Goal: Information Seeking & Learning: Compare options

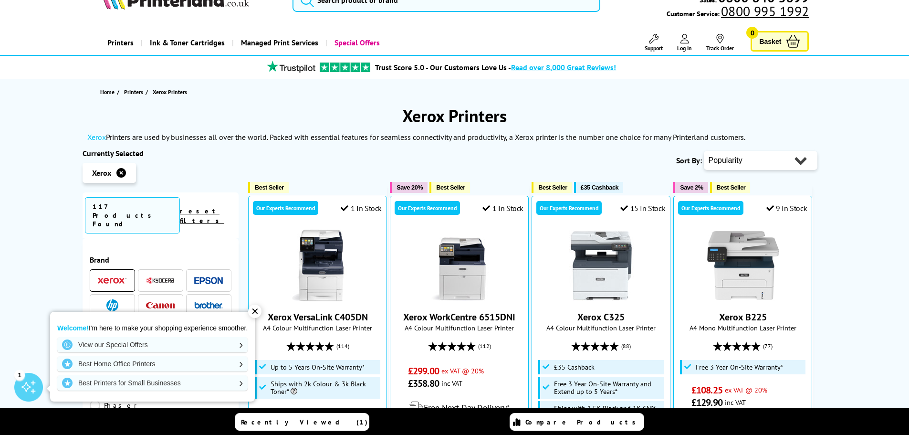
scroll to position [48, 0]
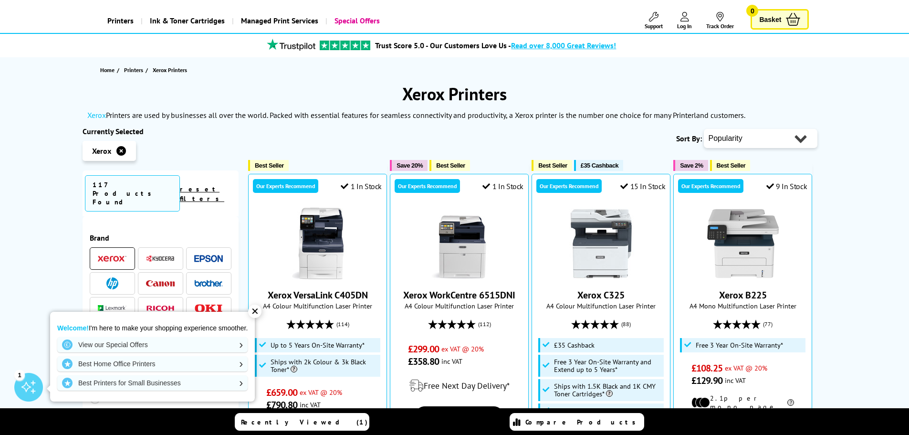
click at [259, 313] on div "✕" at bounding box center [254, 311] width 13 height 13
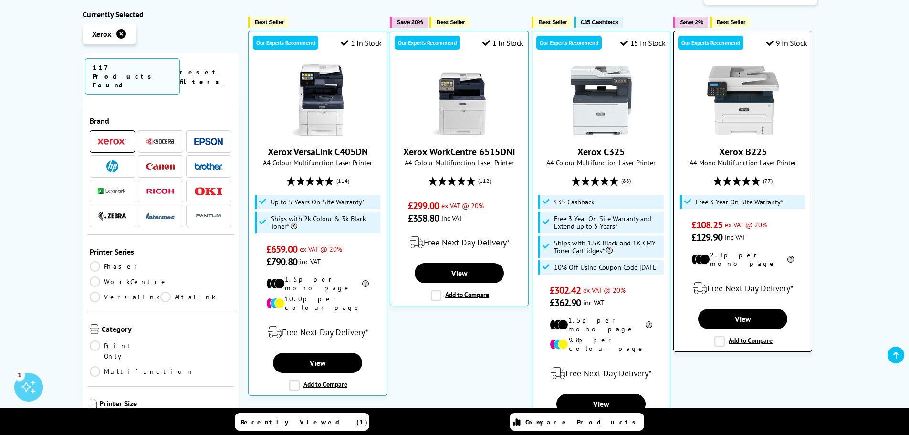
scroll to position [95, 0]
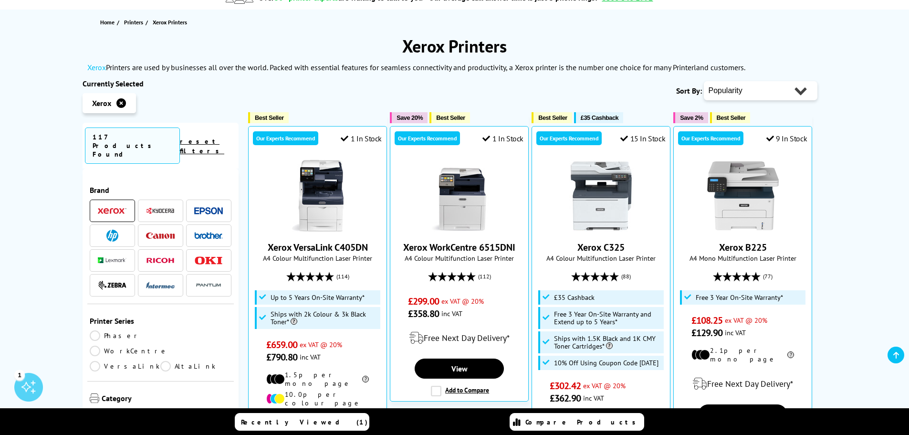
click at [756, 94] on select "Popularity Rating Price - Low to High Price - High to Low Running Costs - Low t…" at bounding box center [761, 90] width 114 height 19
select select "Rating"
click at [704, 81] on select "Popularity Rating Price - Low to High Price - High to Low Running Costs - Low t…" at bounding box center [761, 90] width 114 height 19
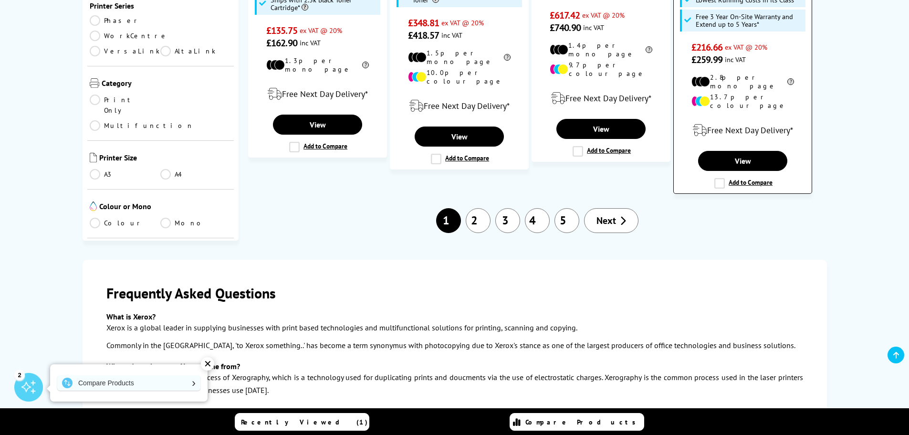
scroll to position [1241, 0]
click at [473, 208] on link "2" at bounding box center [478, 220] width 25 height 25
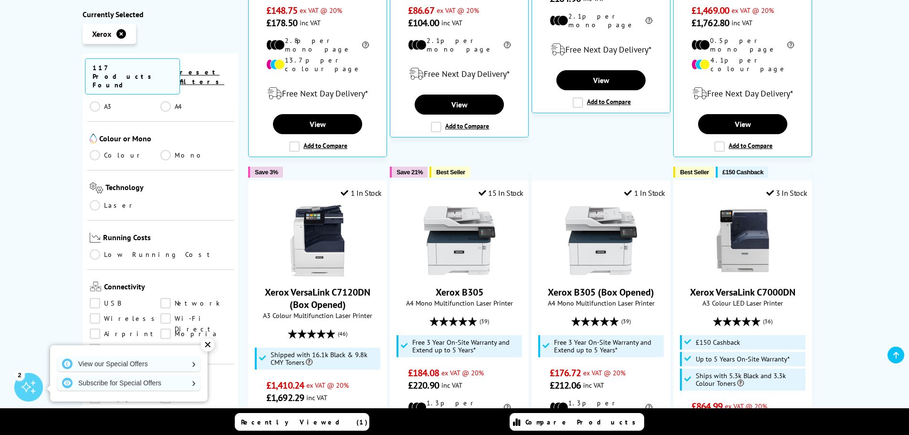
scroll to position [382, 0]
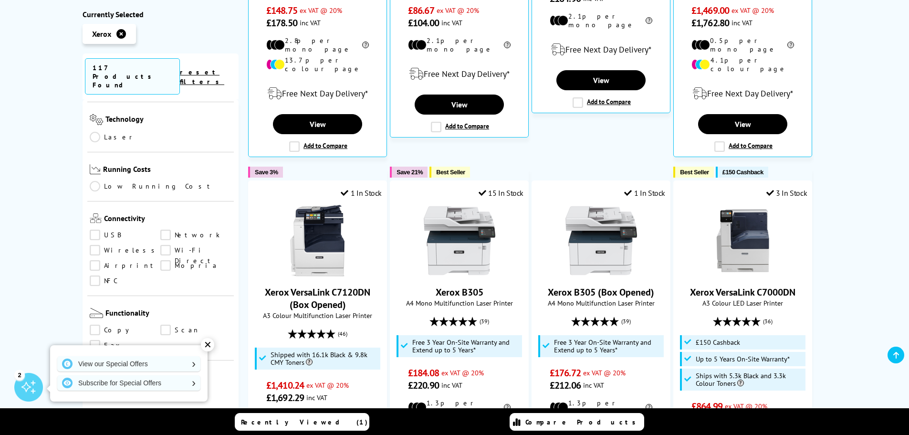
click at [166, 230] on link "Network" at bounding box center [195, 235] width 71 height 11
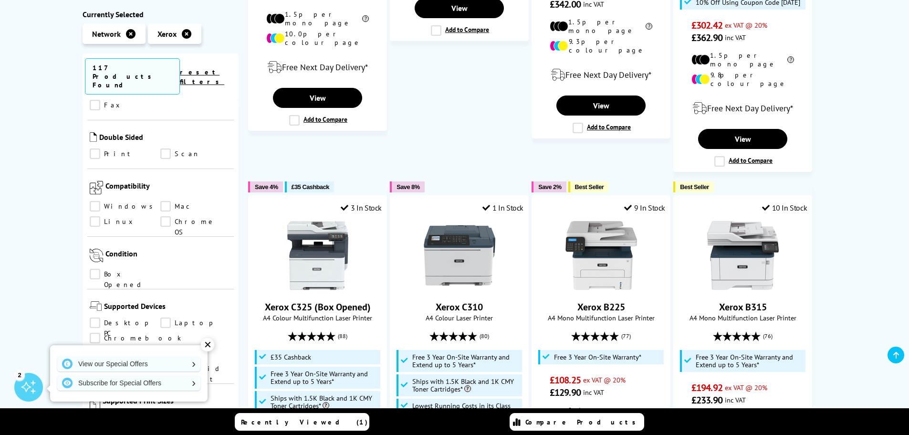
scroll to position [668, 0]
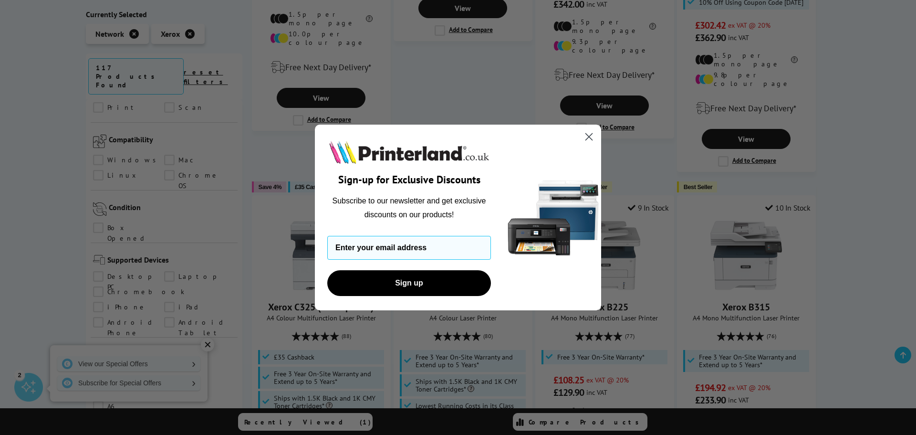
click at [588, 138] on icon "Close dialog" at bounding box center [589, 137] width 7 height 7
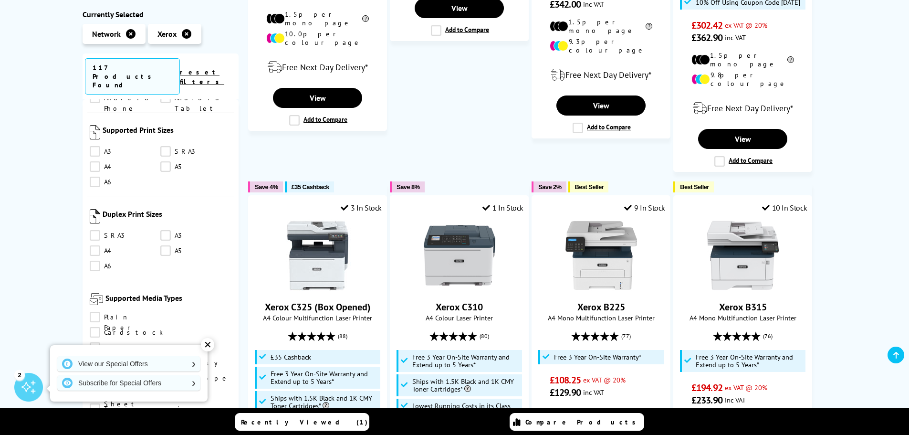
scroll to position [907, 0]
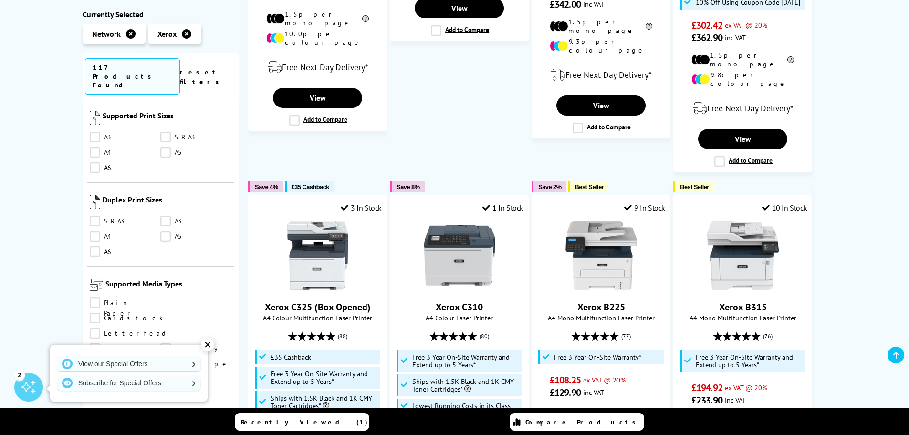
click at [112, 328] on link "Letterhead" at bounding box center [129, 333] width 79 height 11
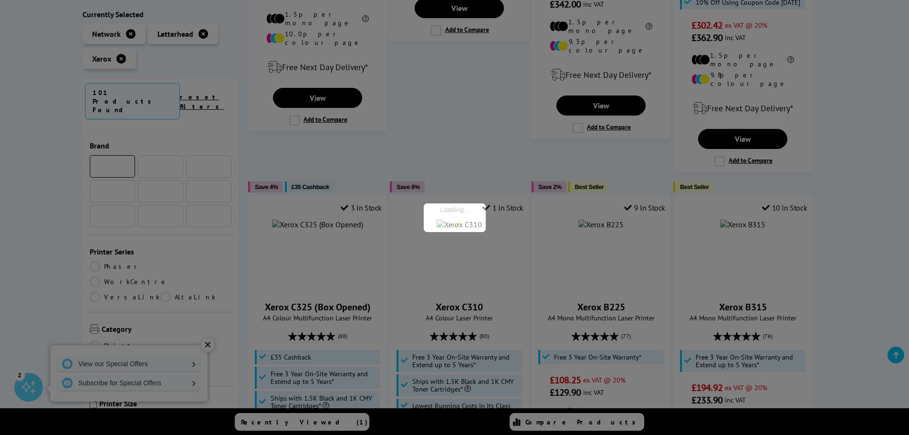
scroll to position [907, 0]
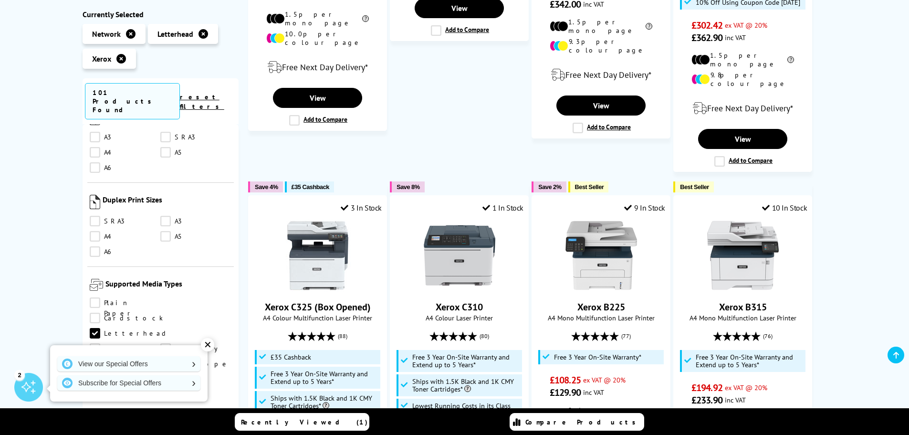
click at [109, 297] on link "Plain Paper" at bounding box center [125, 302] width 71 height 11
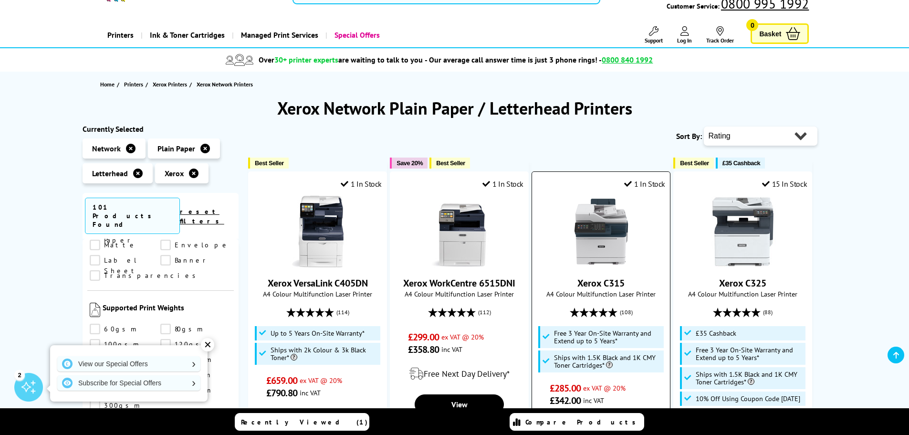
scroll to position [143, 0]
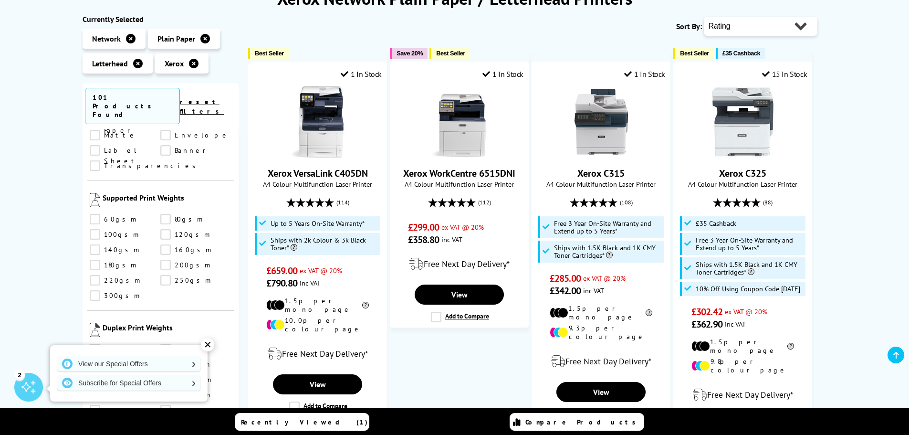
click at [785, 28] on select "Popularity Rating Price - Low to High Price - High to Low Running Costs - Low t…" at bounding box center [761, 26] width 114 height 19
select select "Price Ascending"
click at [704, 17] on select "Popularity Rating Price - Low to High Price - High to Low Running Costs - Low t…" at bounding box center [761, 26] width 114 height 19
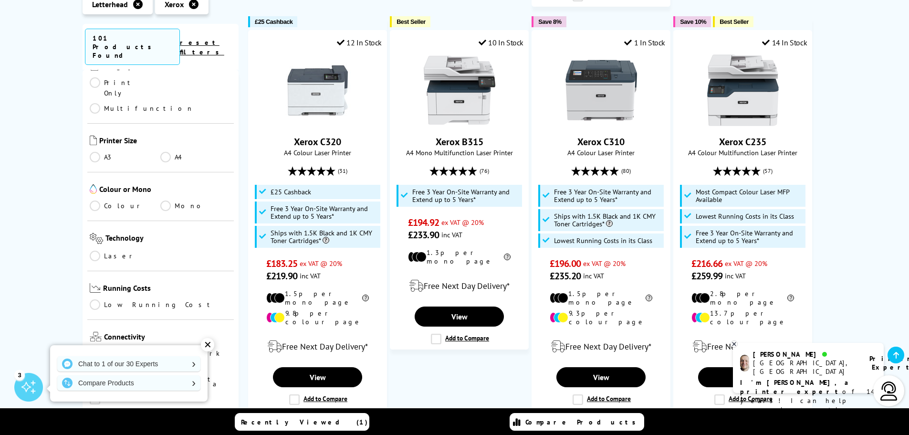
scroll to position [186, 0]
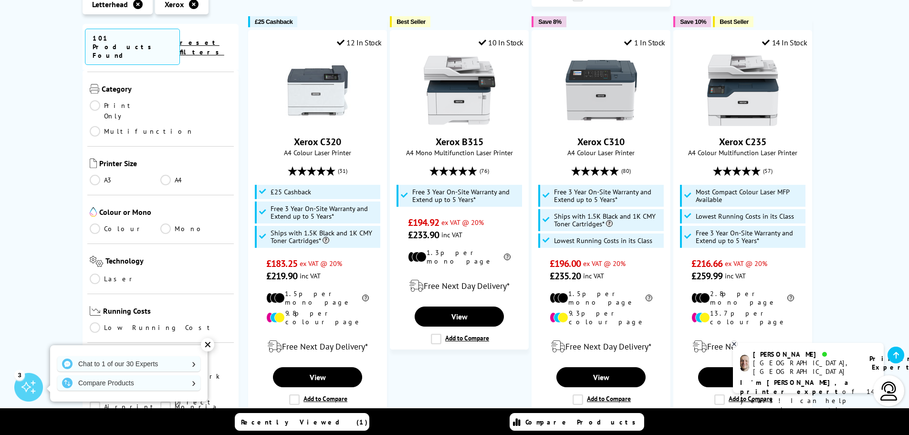
click at [110, 223] on link "Colour" at bounding box center [125, 228] width 71 height 11
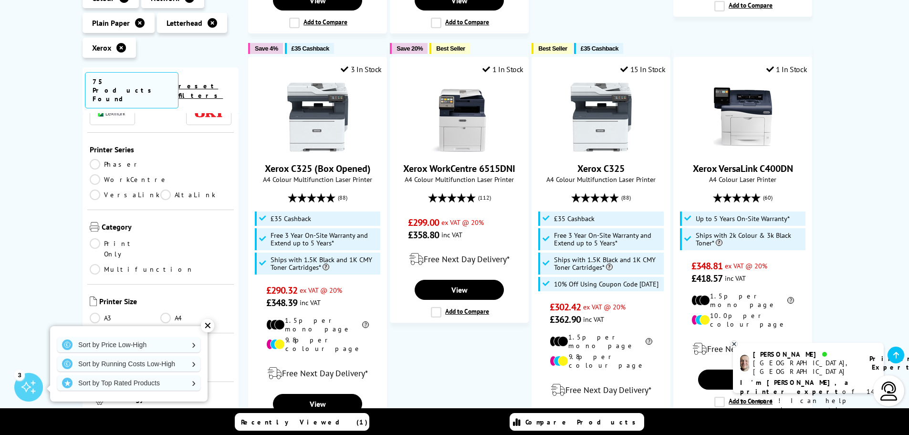
scroll to position [90, 0]
click at [110, 160] on link "Phaser" at bounding box center [125, 165] width 71 height 11
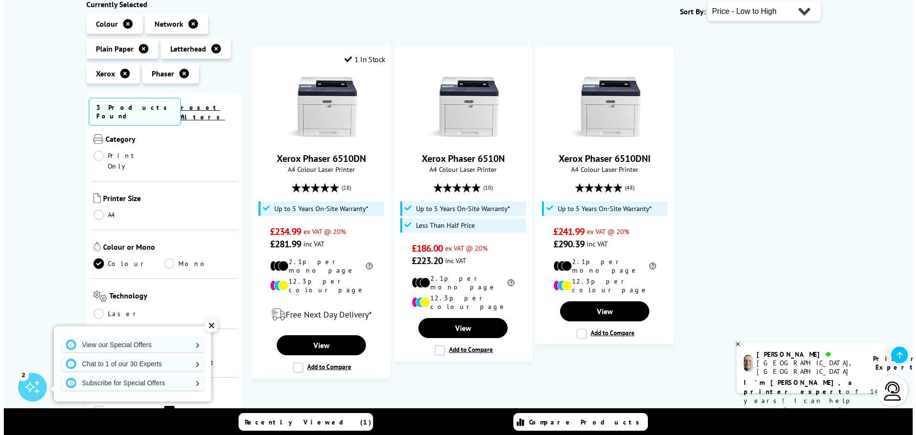
scroll to position [153, 0]
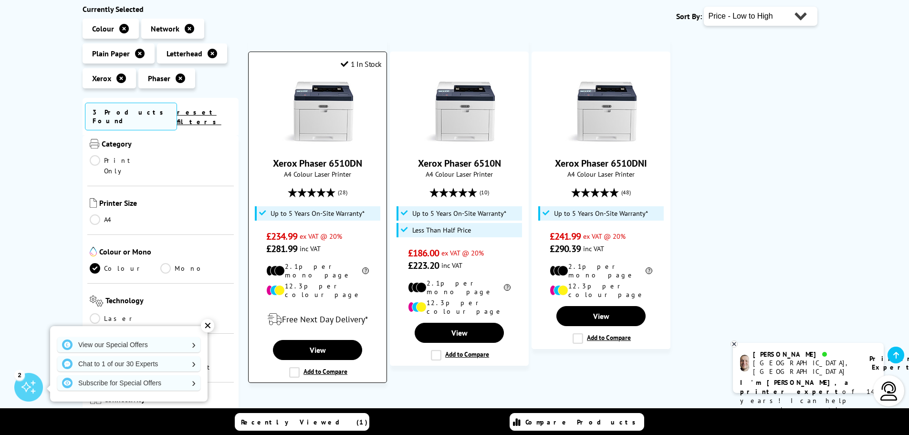
click at [296, 367] on label "Add to Compare" at bounding box center [318, 372] width 58 height 11
click at [0, 0] on input "Add to Compare" at bounding box center [0, 0] width 0 height 0
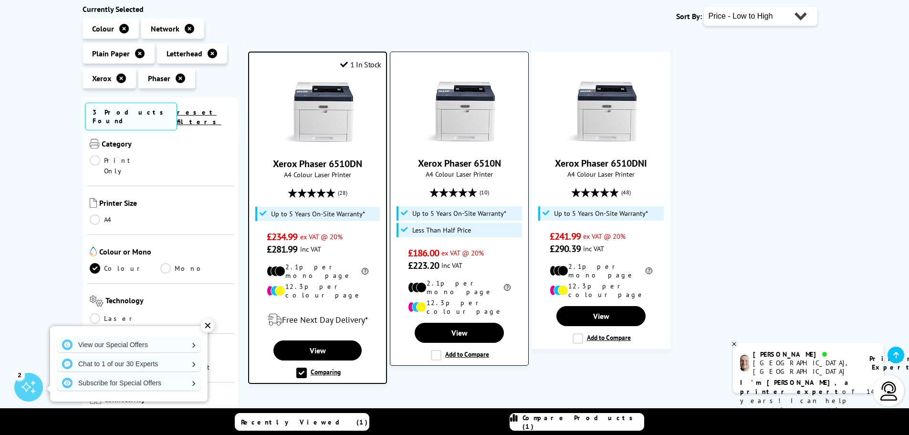
drag, startPoint x: 436, startPoint y: 339, endPoint x: 442, endPoint y: 341, distance: 5.6
click at [436, 350] on label "Add to Compare" at bounding box center [460, 355] width 58 height 11
click at [0, 0] on input "Add to Compare" at bounding box center [0, 0] width 0 height 0
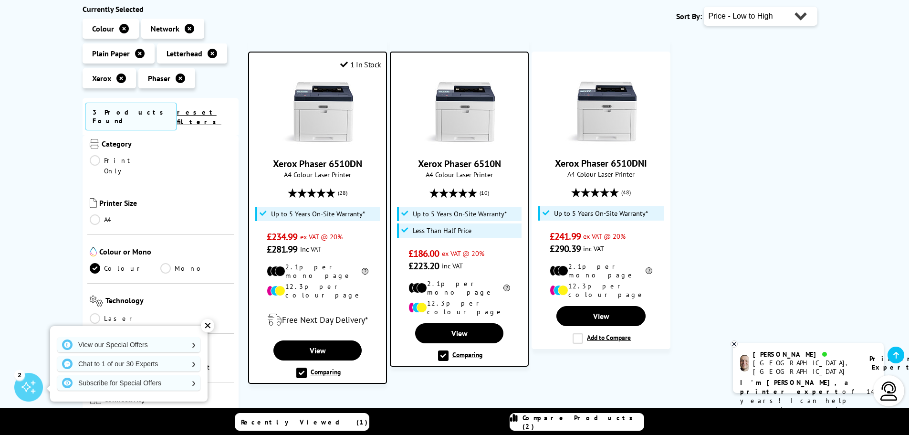
click at [579, 333] on label "Add to Compare" at bounding box center [602, 338] width 58 height 11
click at [0, 0] on input "Add to Compare" at bounding box center [0, 0] width 0 height 0
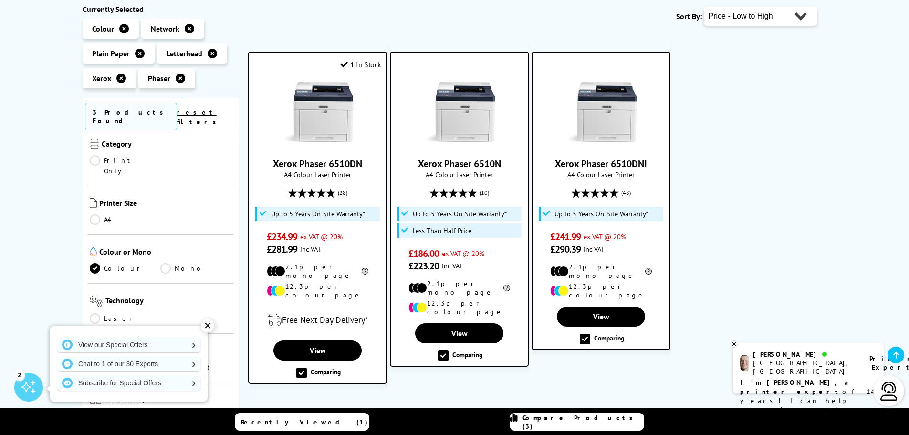
click at [577, 418] on span "Compare Products (3)" at bounding box center [583, 421] width 121 height 17
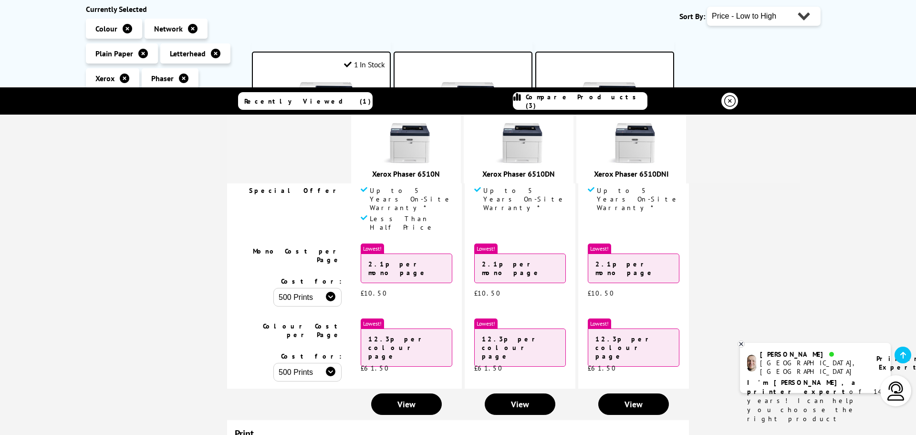
scroll to position [150, 0]
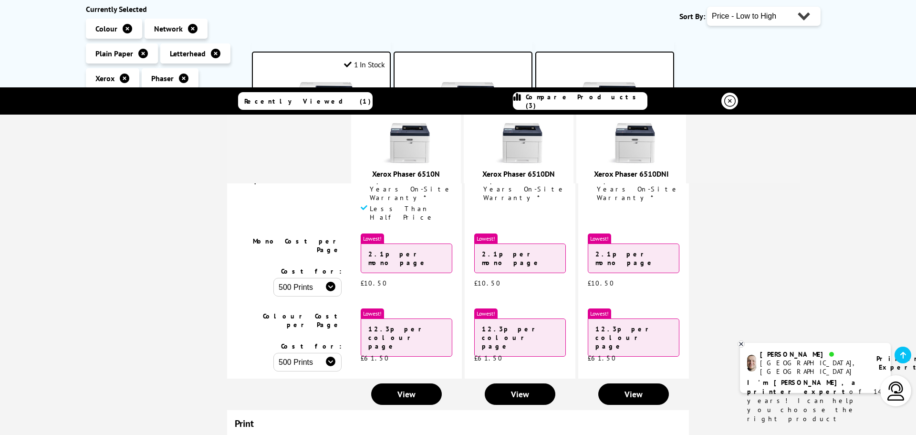
click at [327, 278] on select "500 Prints 1000 Prints 2000 Prints" at bounding box center [308, 287] width 68 height 19
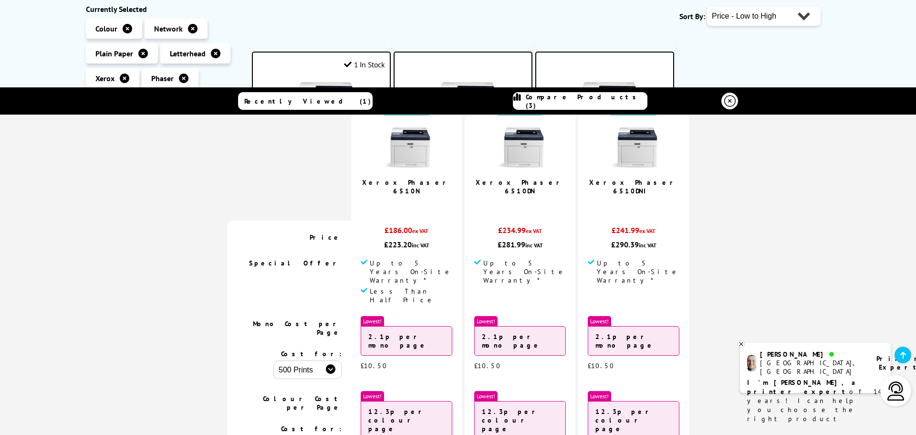
scroll to position [0, 0]
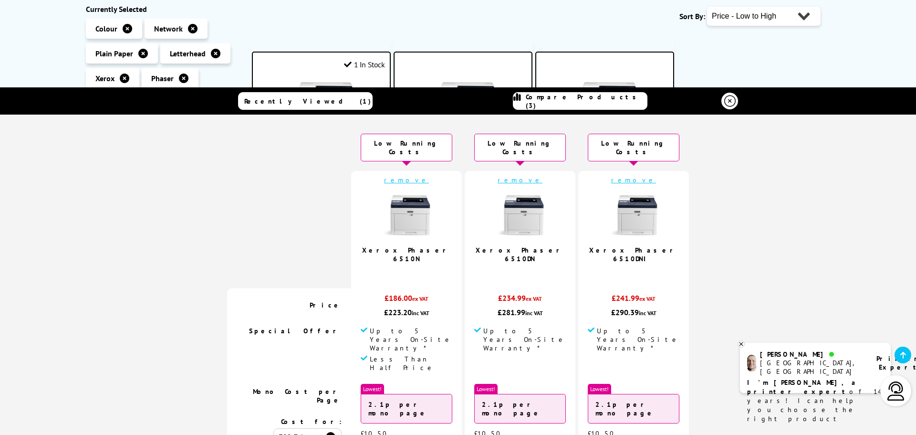
click at [520, 215] on img at bounding box center [520, 215] width 48 height 48
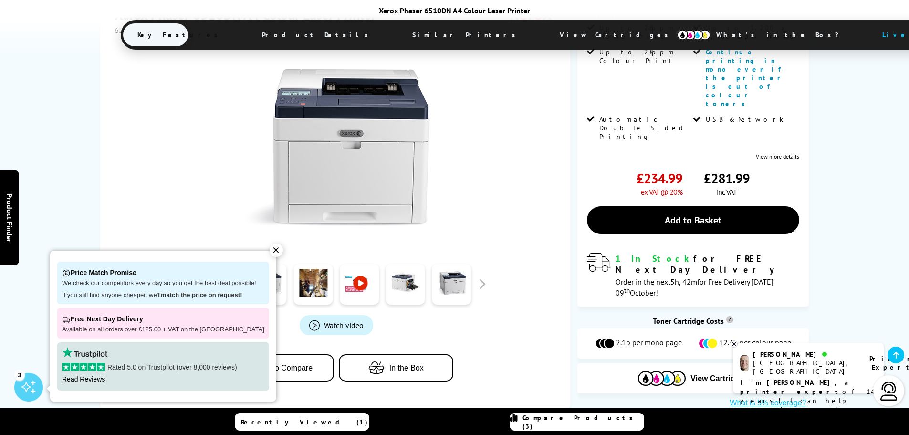
scroll to position [143, 0]
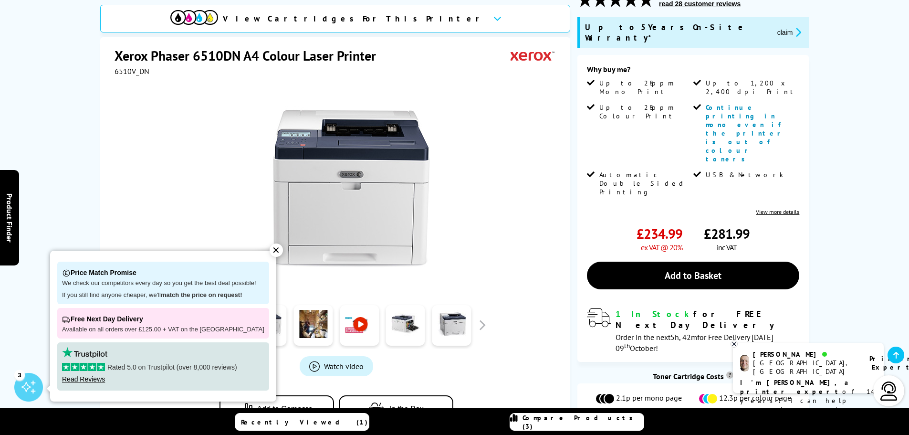
click at [270, 249] on div "✕" at bounding box center [276, 249] width 13 height 13
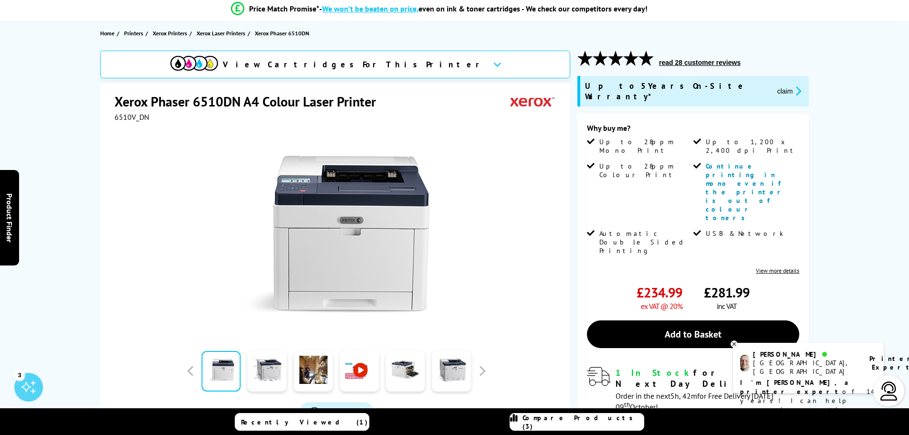
scroll to position [0, 0]
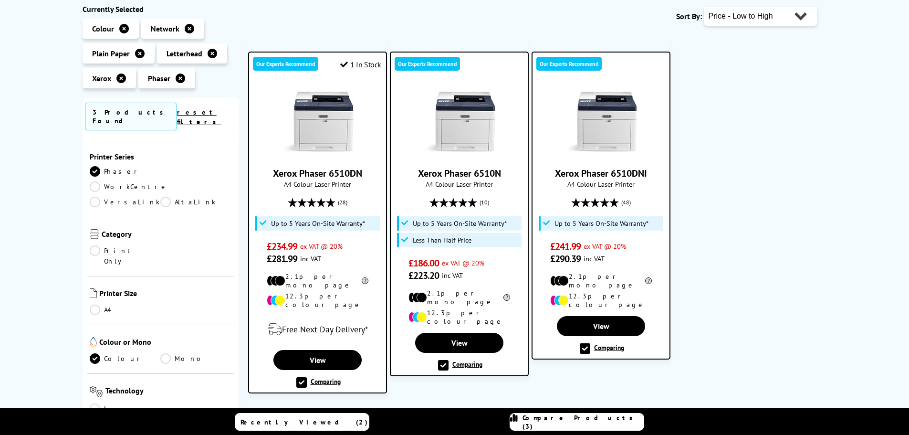
scroll to position [153, 0]
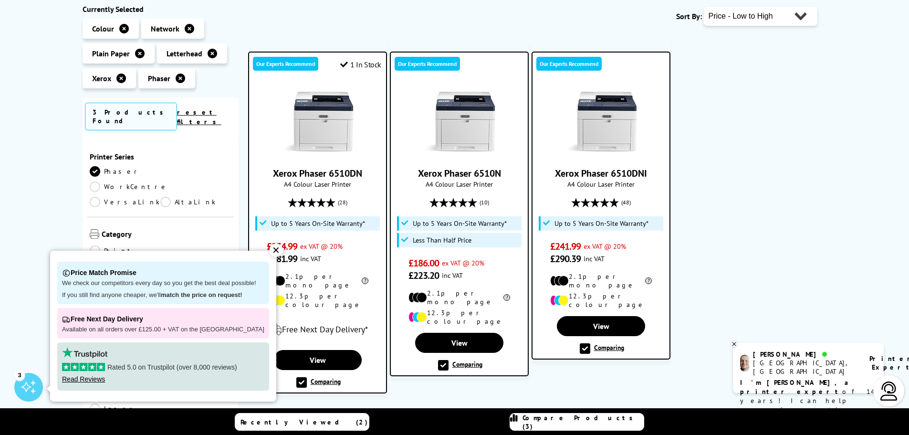
click at [742, 184] on ul "Our Experts Recommend 1 In Stock Xerox Phaser 6510DN A4 Colour Laser Printer (2…" at bounding box center [537, 210] width 579 height 365
click at [270, 251] on div "✕" at bounding box center [276, 249] width 13 height 13
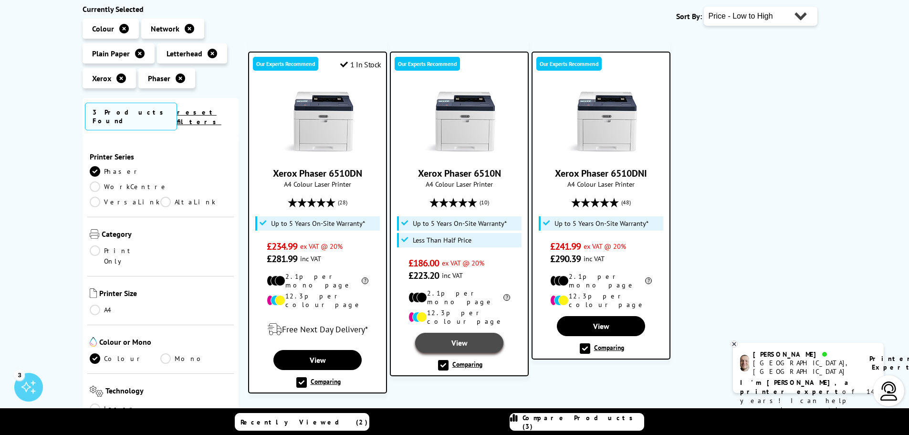
click at [473, 333] on link "View" at bounding box center [459, 343] width 88 height 20
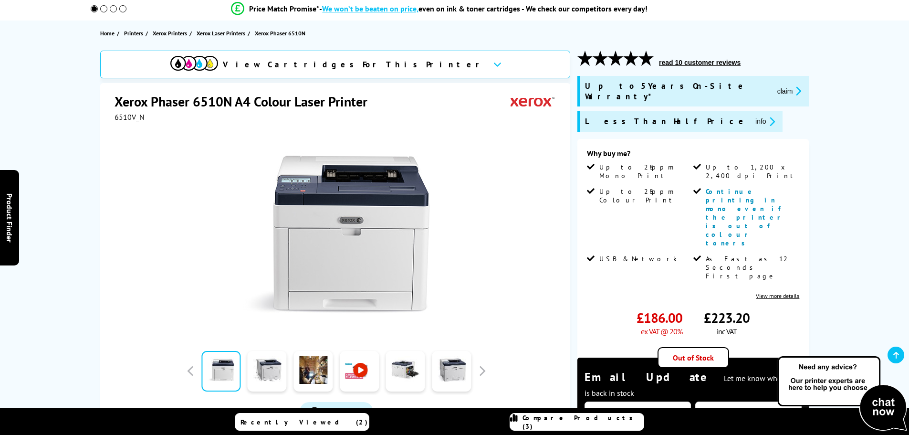
scroll to position [95, 0]
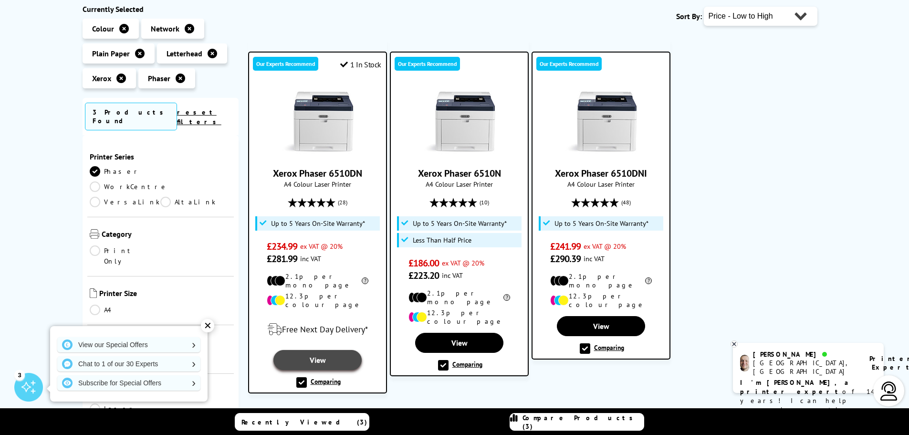
click at [323, 350] on link "View" at bounding box center [318, 360] width 88 height 20
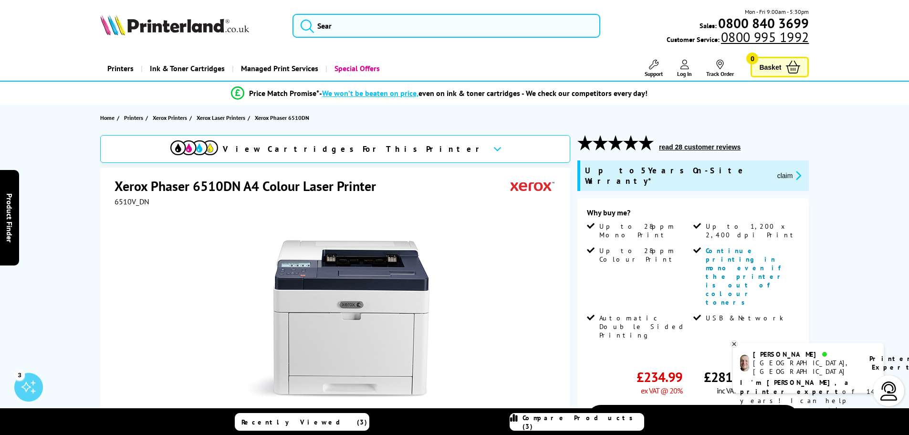
click at [734, 345] on icon at bounding box center [734, 343] width 3 height 3
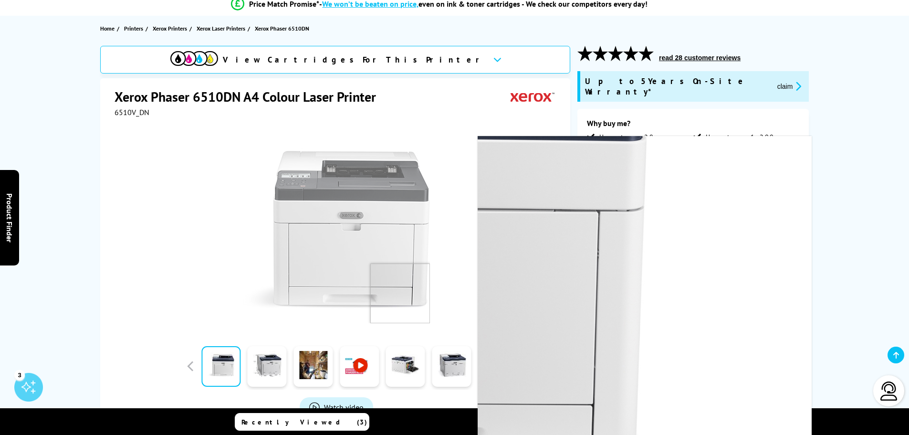
scroll to position [95, 0]
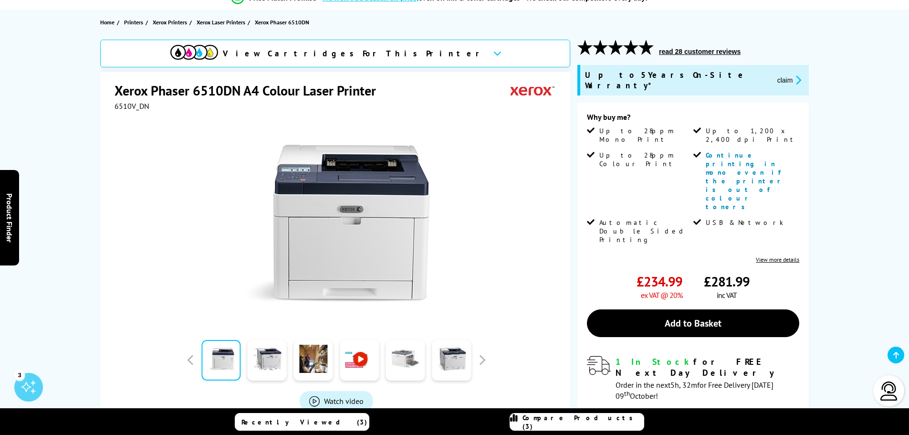
click at [408, 360] on link at bounding box center [405, 360] width 39 height 41
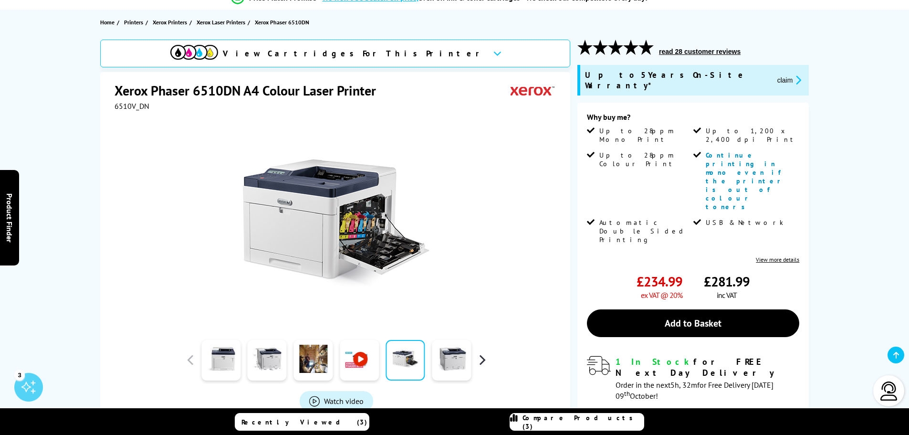
click at [480, 361] on button "button" at bounding box center [482, 360] width 14 height 14
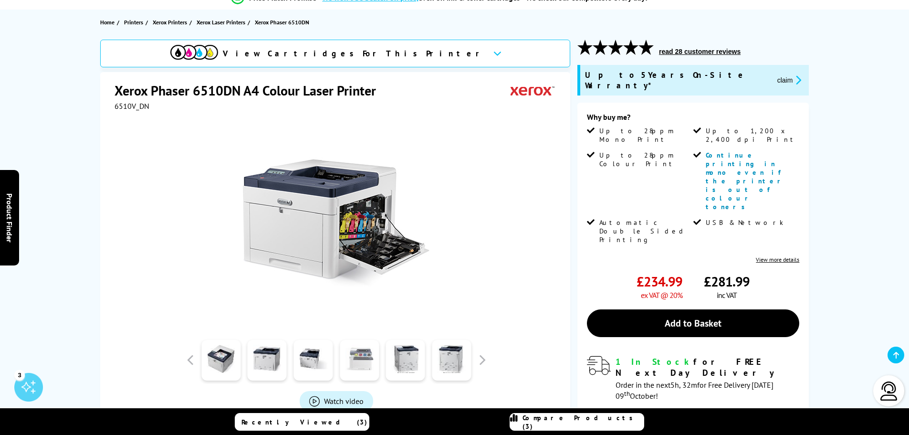
click at [358, 363] on link at bounding box center [359, 360] width 39 height 41
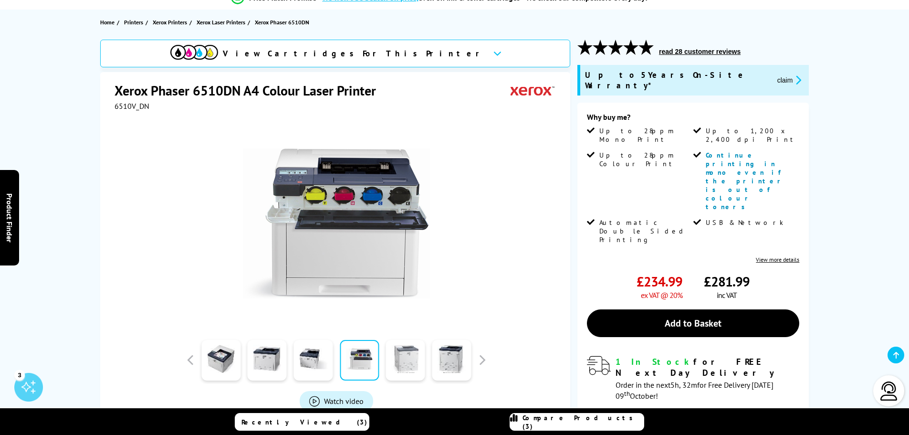
click at [409, 355] on link at bounding box center [405, 360] width 39 height 41
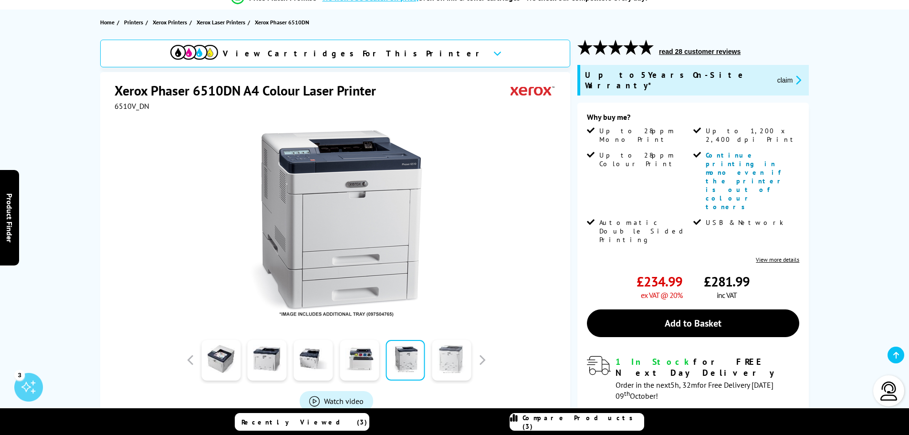
click at [457, 364] on link at bounding box center [451, 360] width 39 height 41
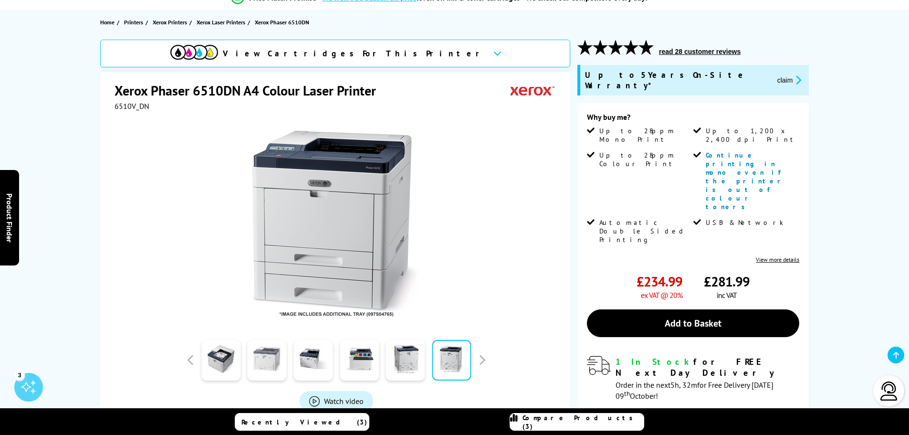
click at [280, 363] on link at bounding box center [267, 360] width 39 height 41
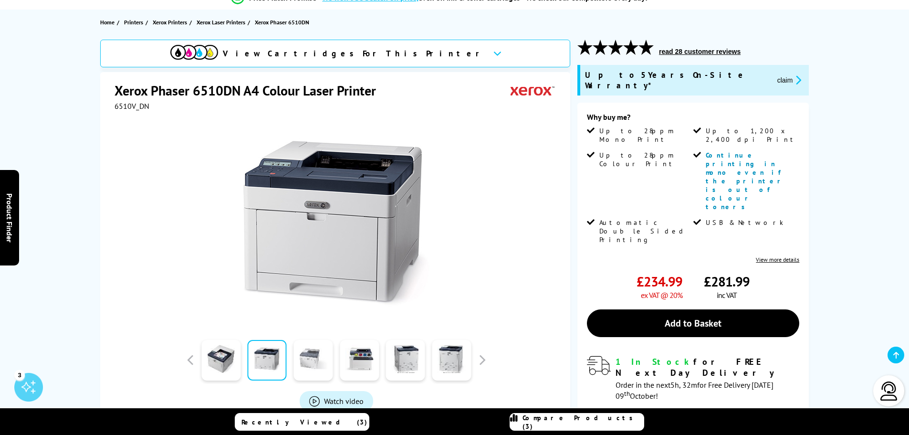
click at [307, 361] on link at bounding box center [313, 360] width 39 height 41
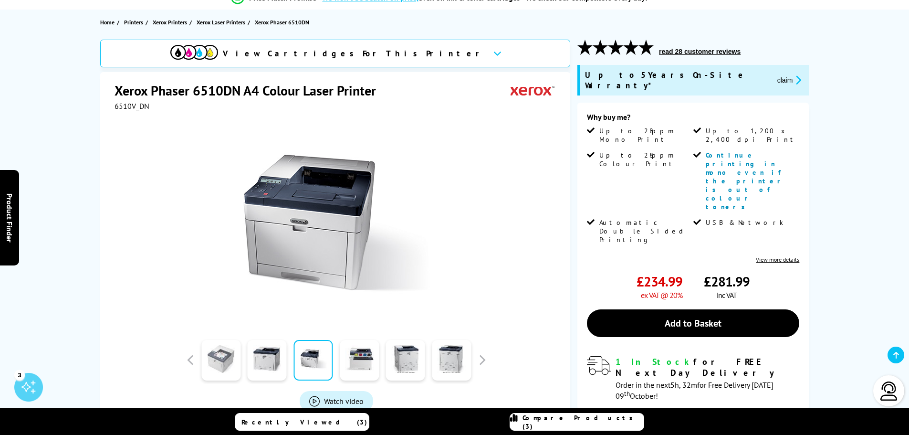
click at [234, 359] on link at bounding box center [220, 360] width 39 height 41
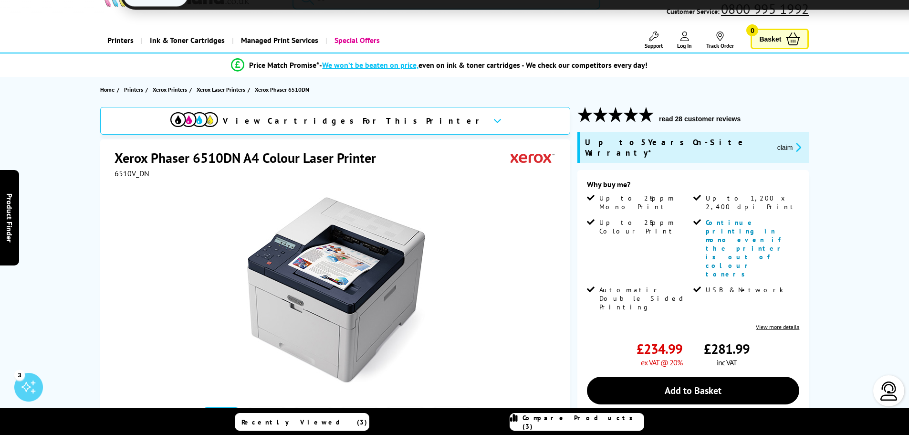
scroll to position [0, 0]
